Goal: Task Accomplishment & Management: Use online tool/utility

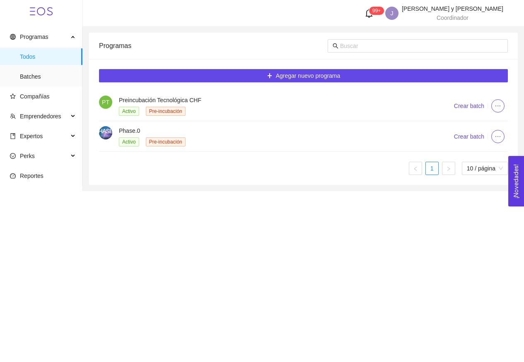
click at [43, 134] on span "Expertos" at bounding box center [31, 136] width 23 height 7
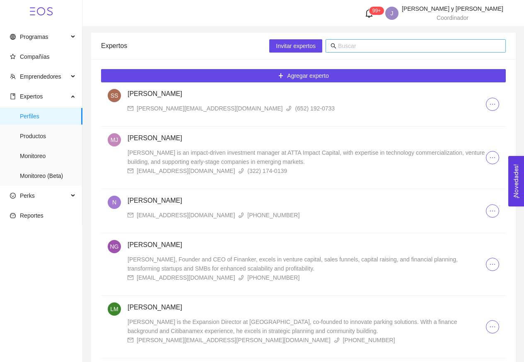
click at [360, 50] on input "text" at bounding box center [419, 45] width 163 height 9
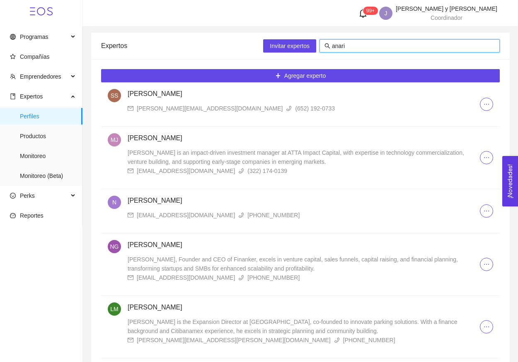
type input "anaric"
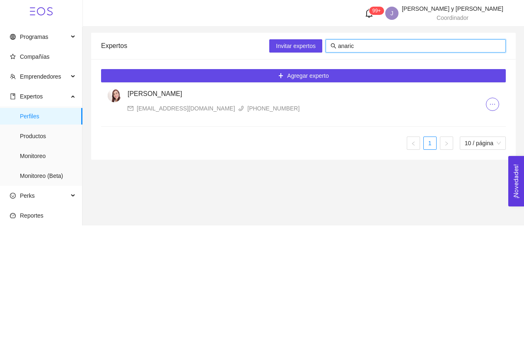
click at [155, 91] on h4 "[PERSON_NAME]" at bounding box center [307, 94] width 358 height 10
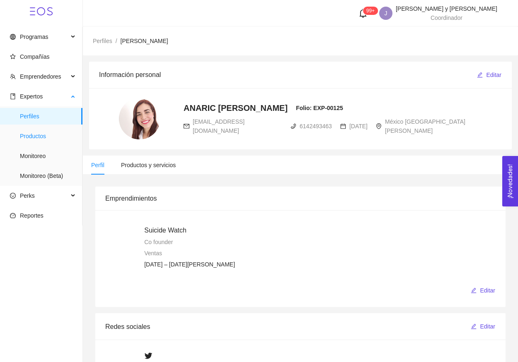
click at [41, 139] on span "Productos" at bounding box center [48, 136] width 56 height 17
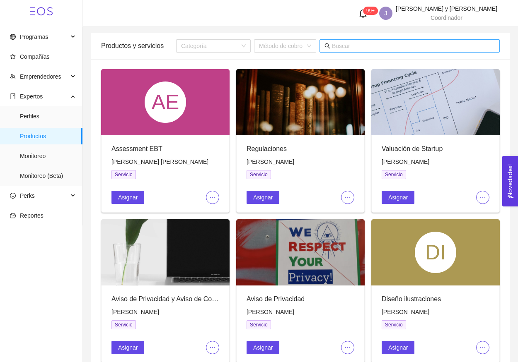
click at [365, 43] on input "text" at bounding box center [413, 45] width 163 height 9
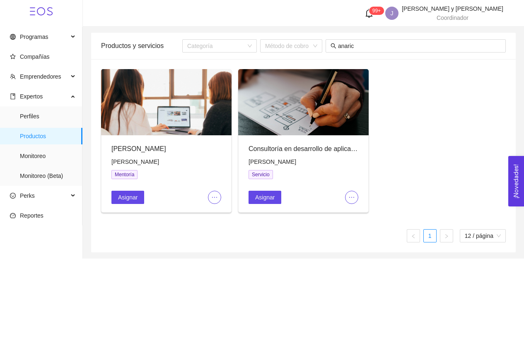
click at [327, 150] on div "Consultoría en desarrollo de aplicaciones" at bounding box center [304, 149] width 110 height 10
click at [315, 114] on div at bounding box center [303, 102] width 130 height 66
click at [268, 196] on span "Asignar" at bounding box center [264, 197] width 19 height 9
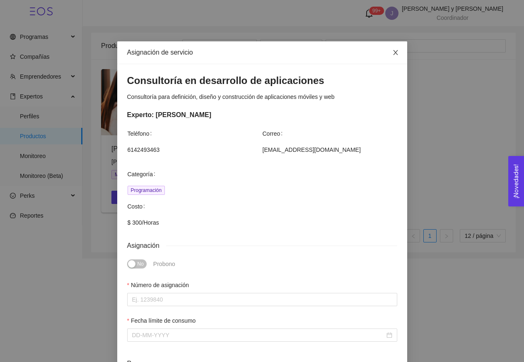
click at [392, 53] on icon "close" at bounding box center [395, 52] width 7 height 7
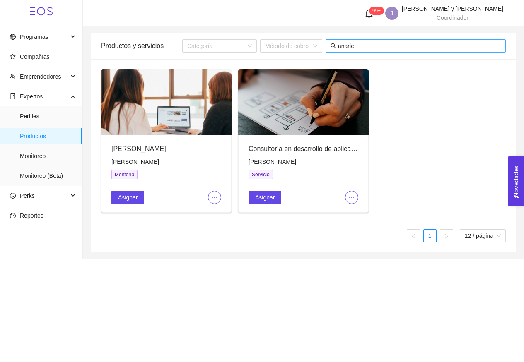
click at [391, 46] on input "anaric" at bounding box center [419, 45] width 163 height 9
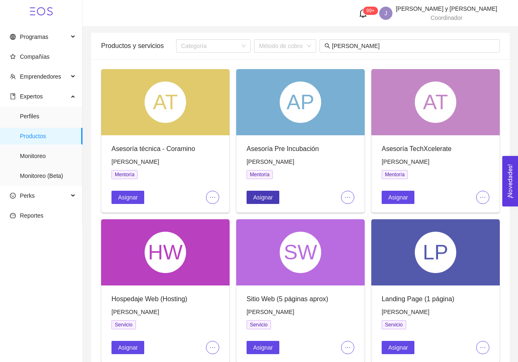
click at [265, 196] on span "Asignar" at bounding box center [262, 197] width 19 height 9
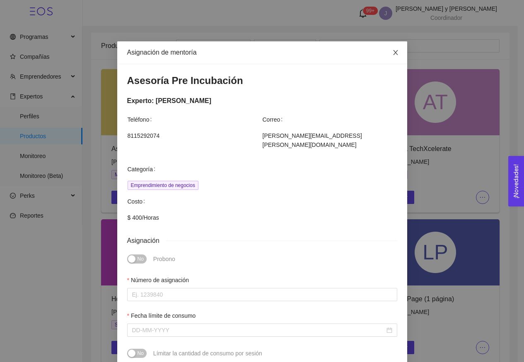
click at [393, 52] on icon "close" at bounding box center [395, 52] width 5 height 5
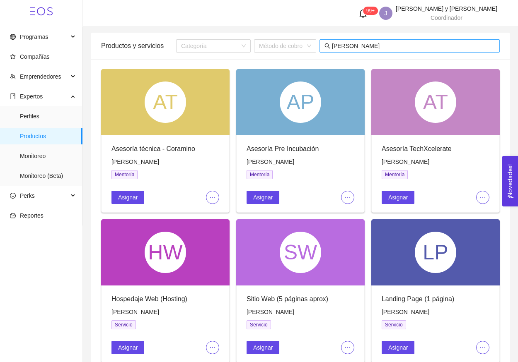
click at [381, 47] on input "[PERSON_NAME]" at bounding box center [413, 45] width 163 height 9
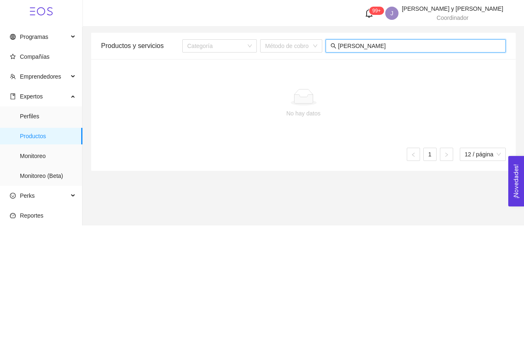
click at [379, 43] on input "[PERSON_NAME]" at bounding box center [419, 45] width 163 height 9
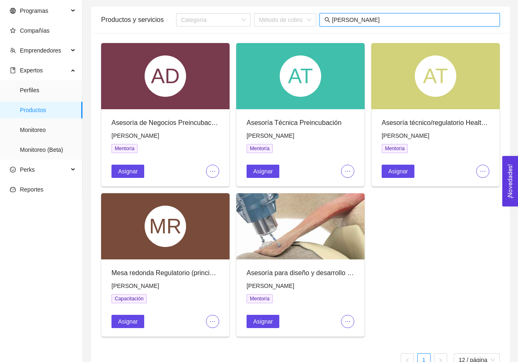
scroll to position [30, 0]
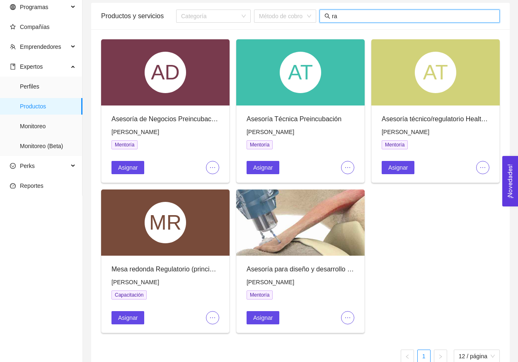
type input "r"
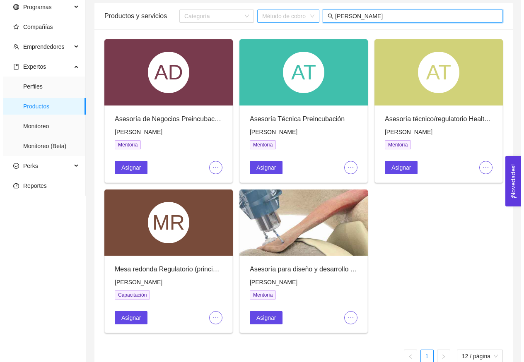
scroll to position [0, 0]
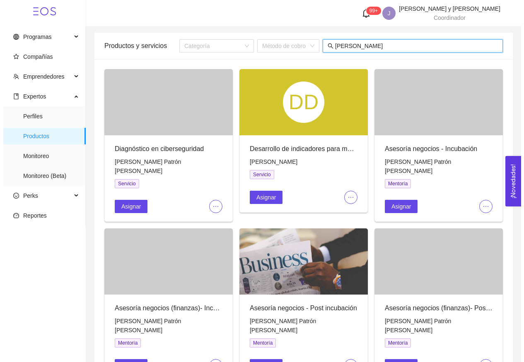
type input "[PERSON_NAME]"
